Goal: Information Seeking & Learning: Compare options

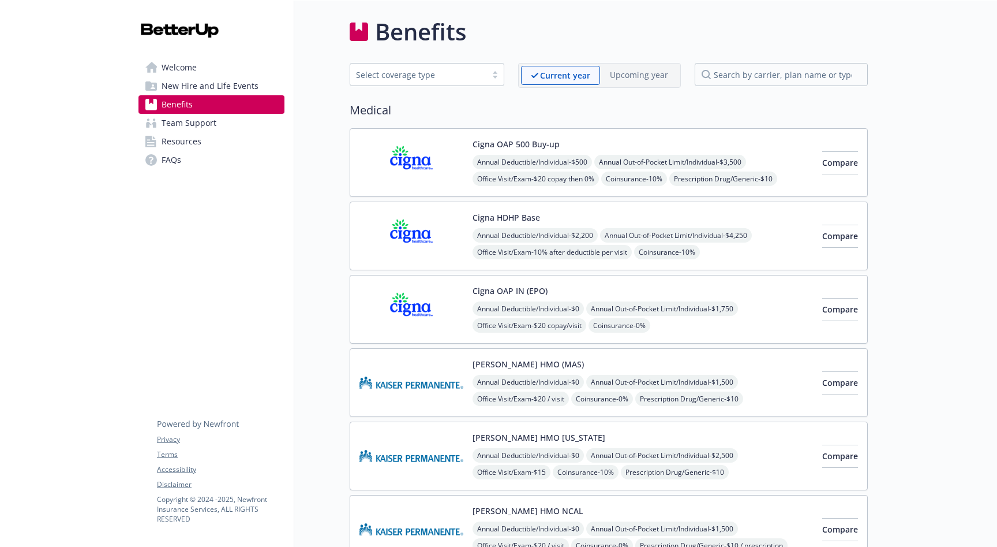
scroll to position [18, 0]
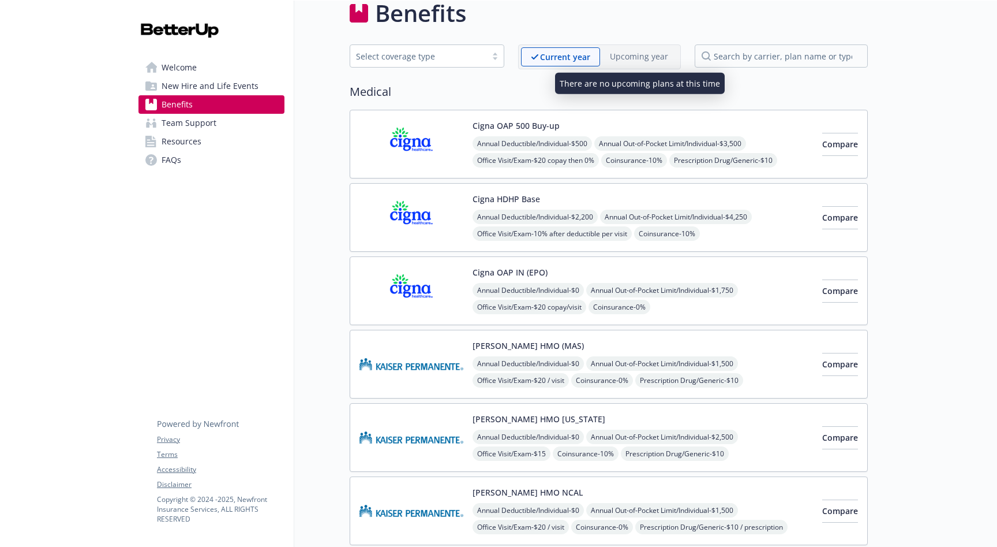
click at [662, 59] on p "Upcoming year" at bounding box center [639, 56] width 58 height 12
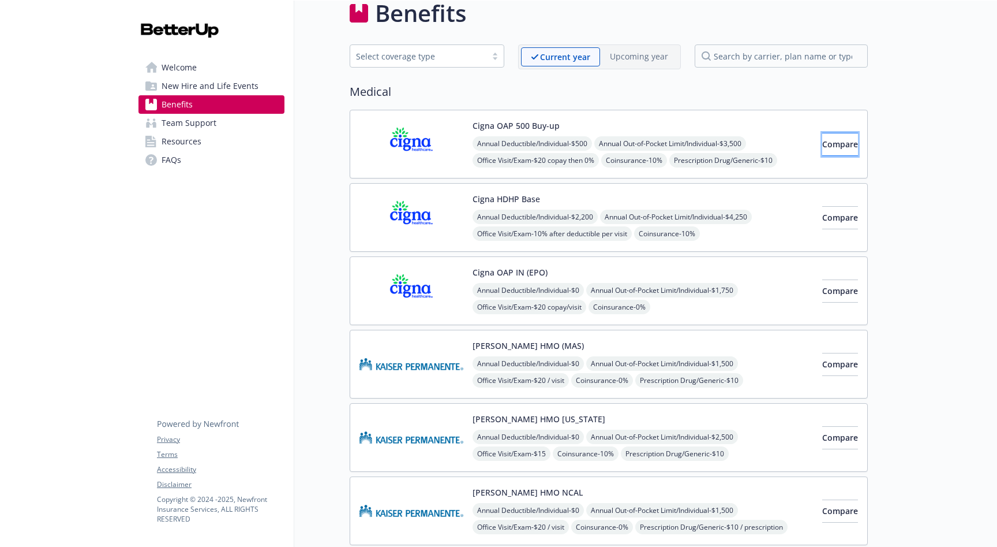
click at [826, 154] on button "Compare" at bounding box center [840, 144] width 36 height 23
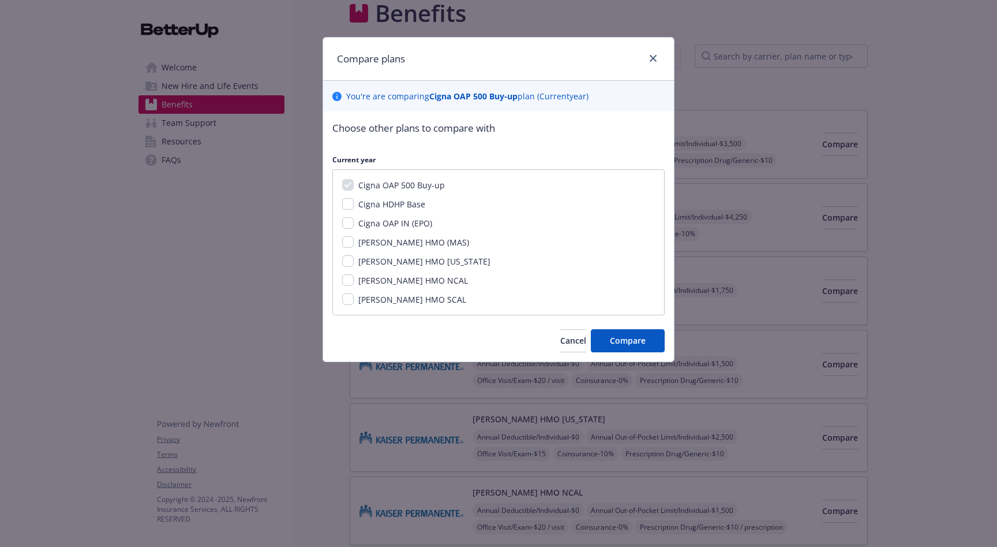
click at [402, 184] on span "Cigna OAP 500 Buy-up" at bounding box center [401, 184] width 87 height 11
click at [624, 341] on span "Compare" at bounding box center [628, 340] width 36 height 11
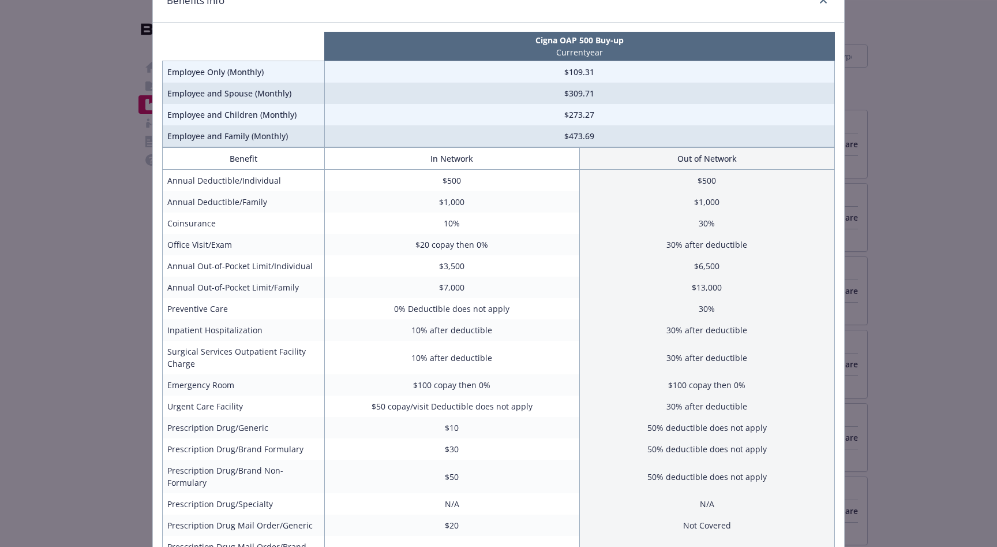
scroll to position [38, 0]
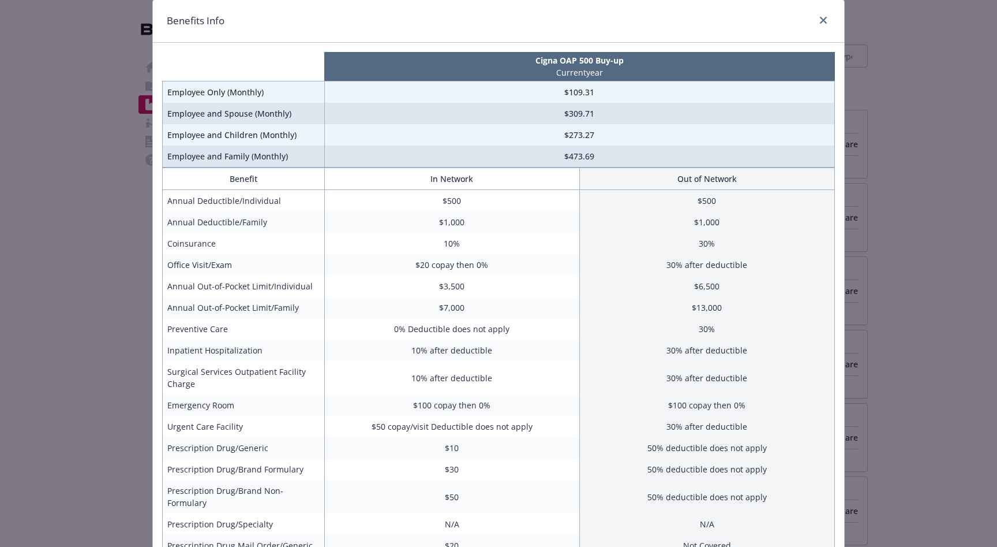
click at [107, 275] on div "Benefits Info Cigna OAP 500 Buy-up Current year Employee Only (Monthly) $109.31…" at bounding box center [498, 273] width 997 height 547
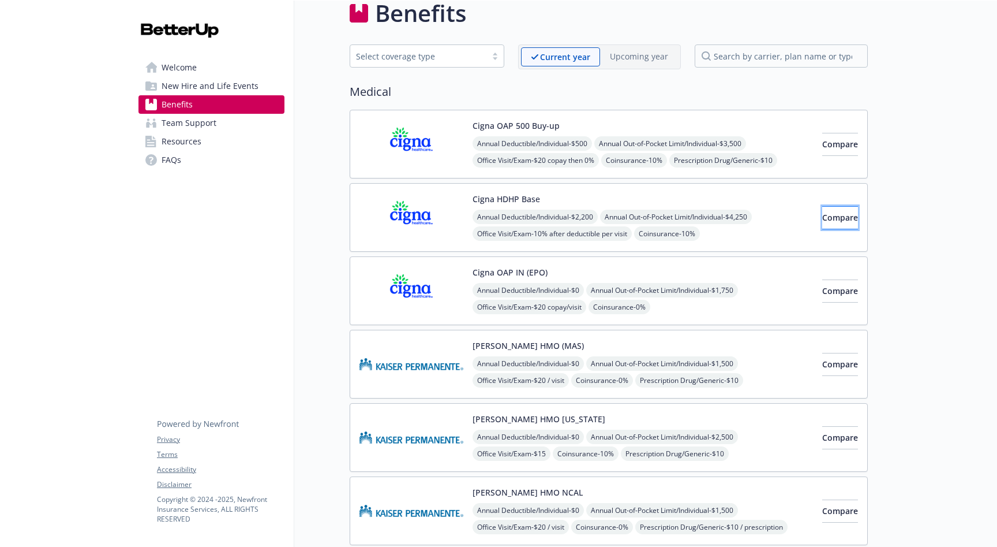
click at [822, 215] on span "Compare" at bounding box center [840, 217] width 36 height 11
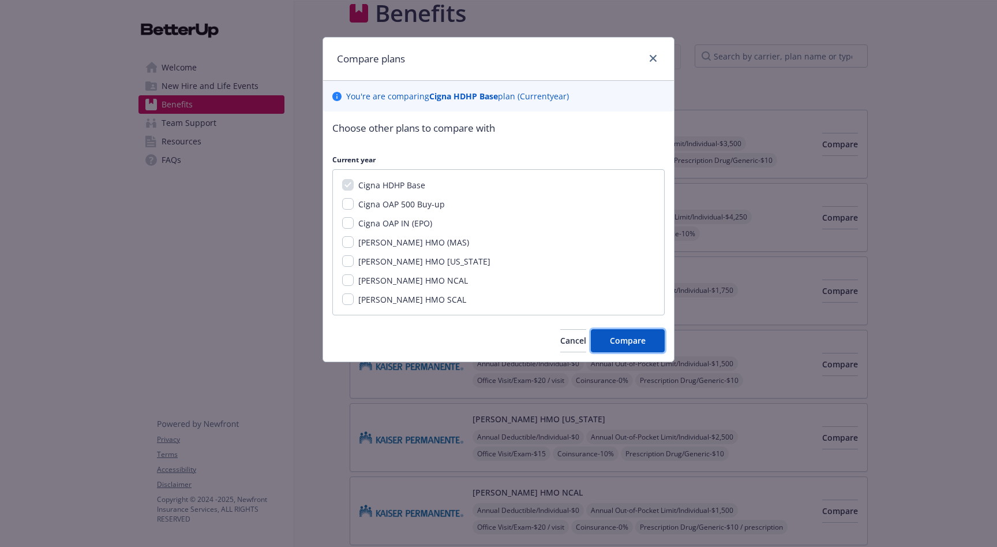
drag, startPoint x: 623, startPoint y: 349, endPoint x: 432, endPoint y: 227, distance: 226.1
click at [433, 229] on div "Choose other plans to compare with Current year Cigna HDHP Base Cigna OAP 500 B…" at bounding box center [498, 236] width 351 height 250
click at [347, 204] on input "Cigna OAP 500 Buy-up" at bounding box center [348, 204] width 12 height 12
checkbox input "true"
click at [347, 223] on input "Cigna OAP IN (EPO)" at bounding box center [348, 223] width 12 height 12
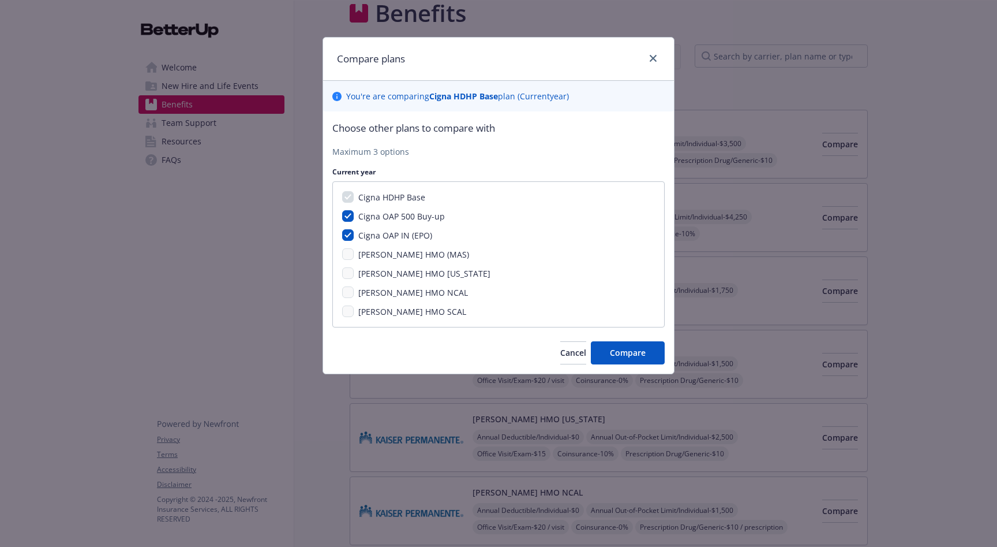
click at [347, 248] on div "Cigna HDHP Base Cigna OAP 500 Buy-up Cigna OAP IN (EPO) [PERSON_NAME] HMO (MAS)…" at bounding box center [498, 254] width 332 height 146
click at [347, 234] on input "Cigna OAP IN (EPO)" at bounding box center [348, 235] width 12 height 12
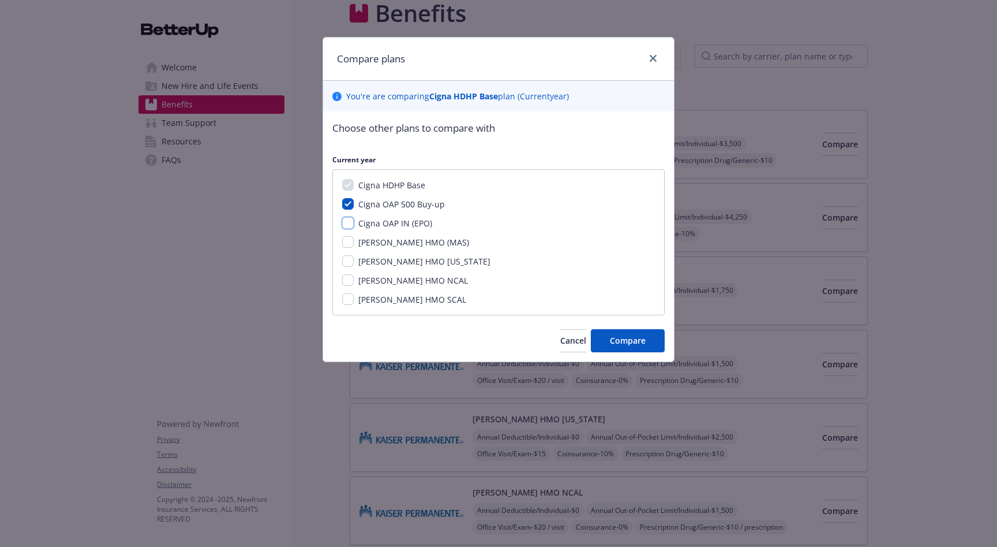
click at [349, 225] on input "Cigna OAP IN (EPO)" at bounding box center [348, 223] width 12 height 12
checkbox input "true"
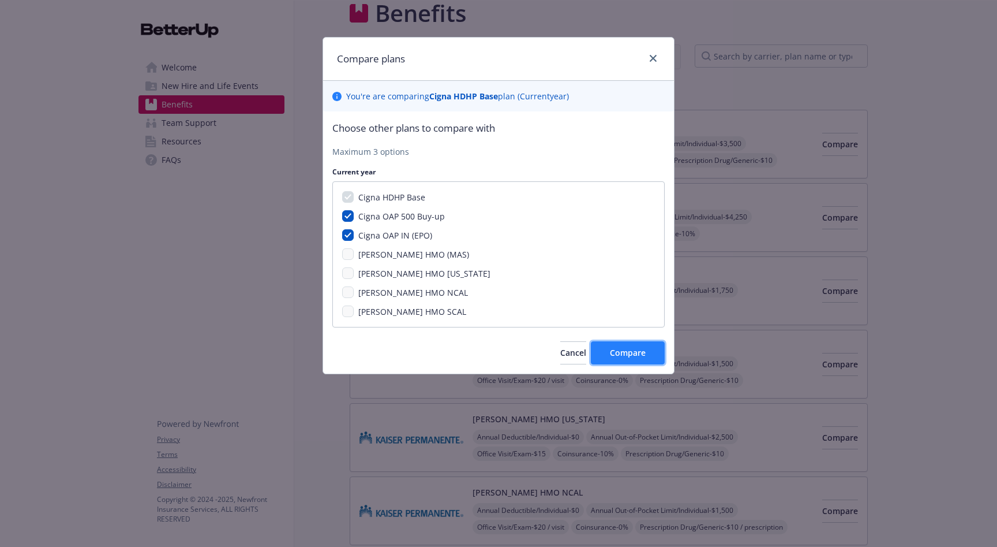
click at [648, 351] on button "Compare" at bounding box center [628, 352] width 74 height 23
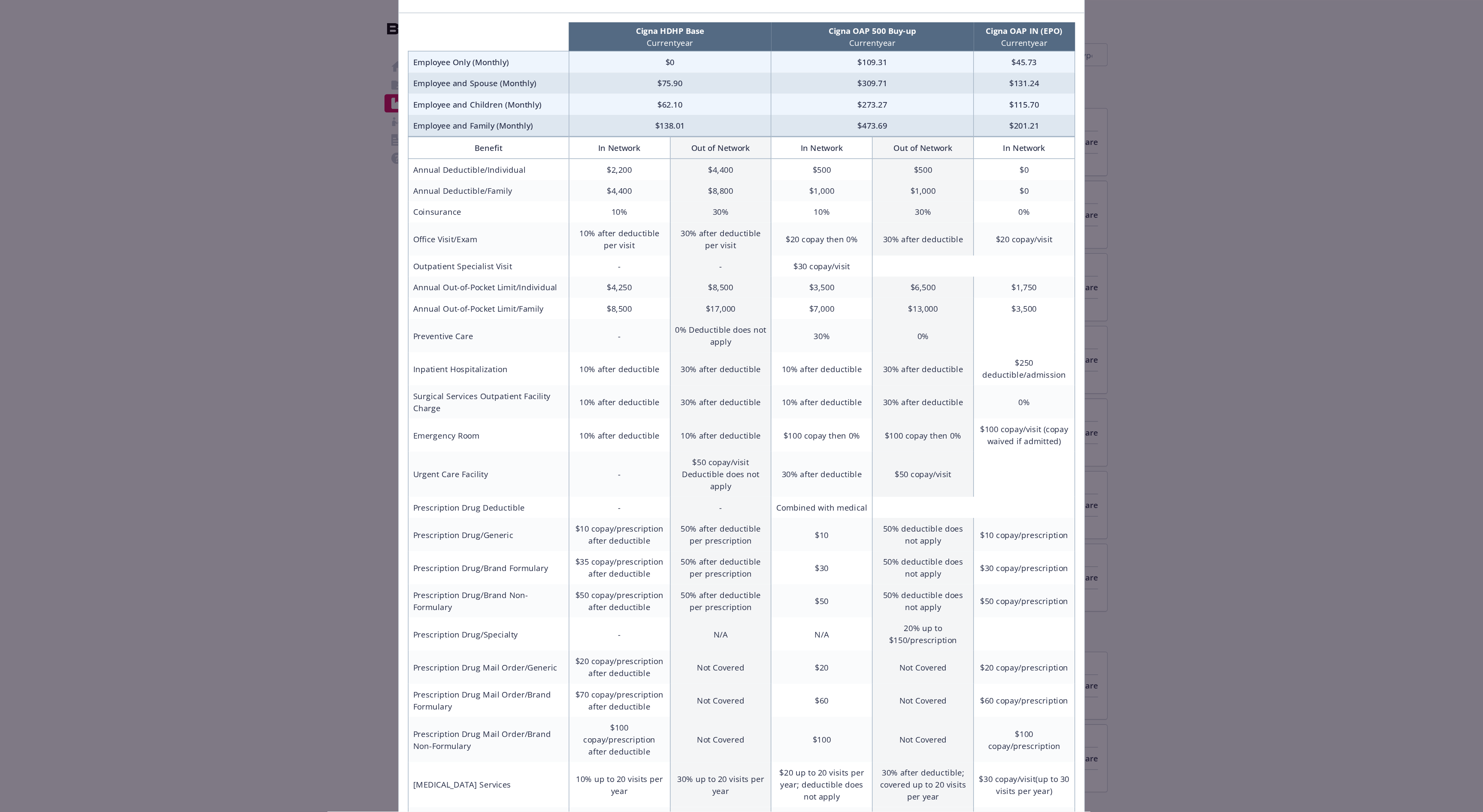
scroll to position [0, 0]
